Goal: Task Accomplishment & Management: Use online tool/utility

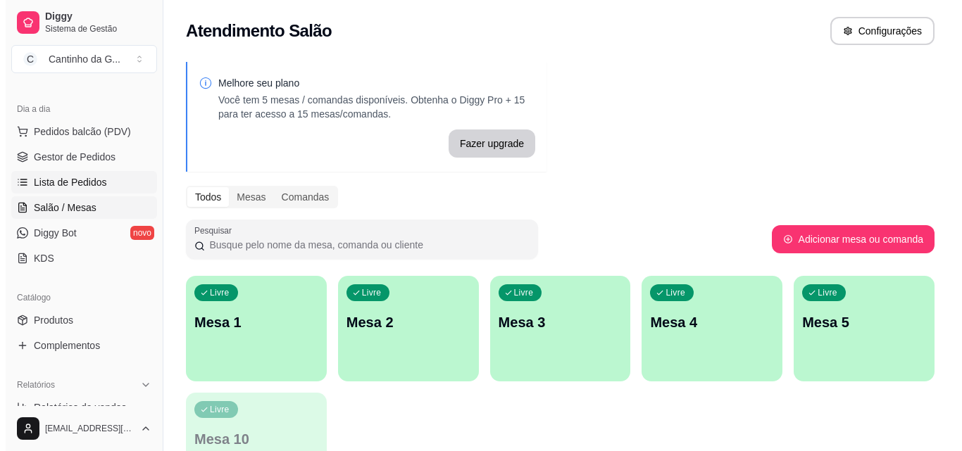
scroll to position [70, 0]
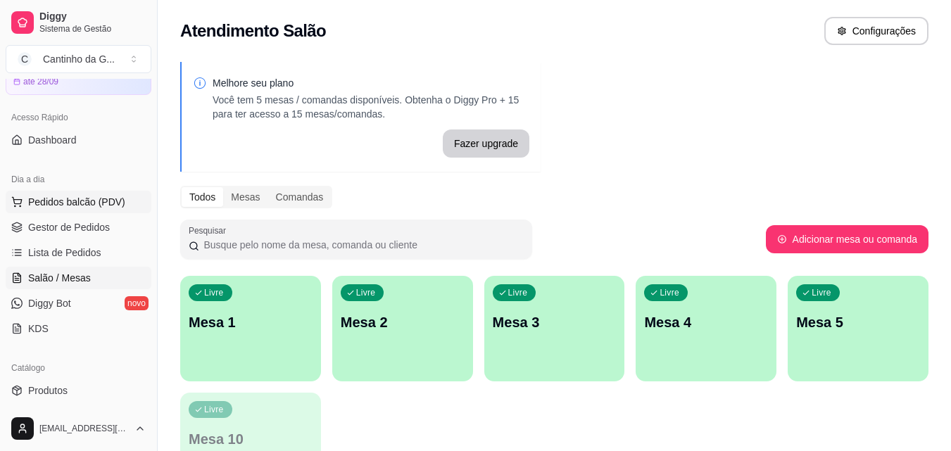
click at [109, 205] on span "Pedidos balcão (PDV)" at bounding box center [76, 202] width 97 height 14
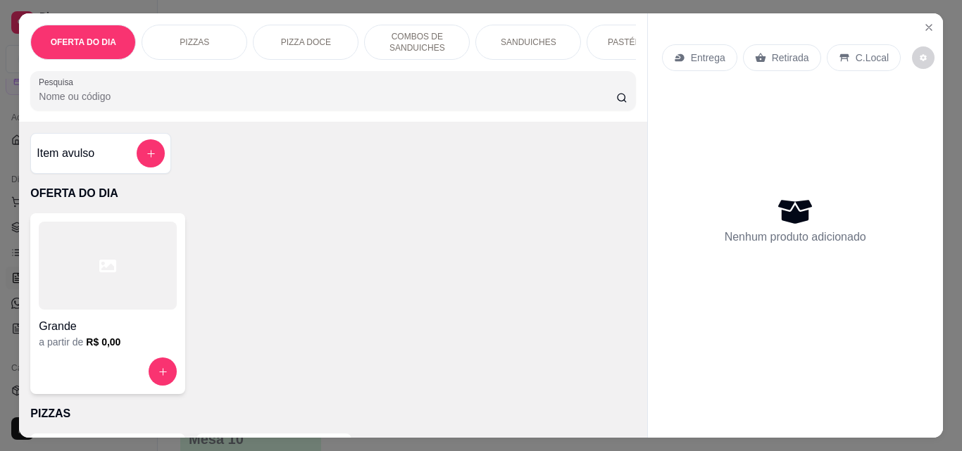
click at [761, 55] on div "Retirada" at bounding box center [782, 57] width 78 height 27
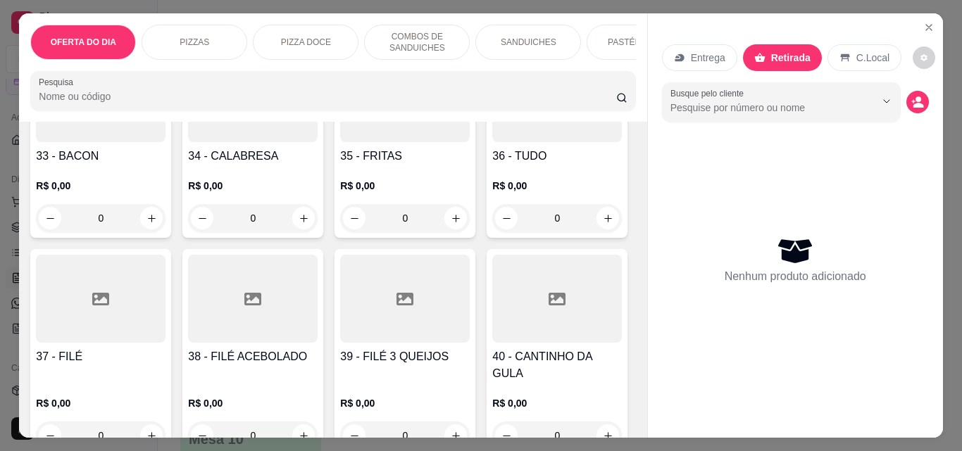
scroll to position [1268, 0]
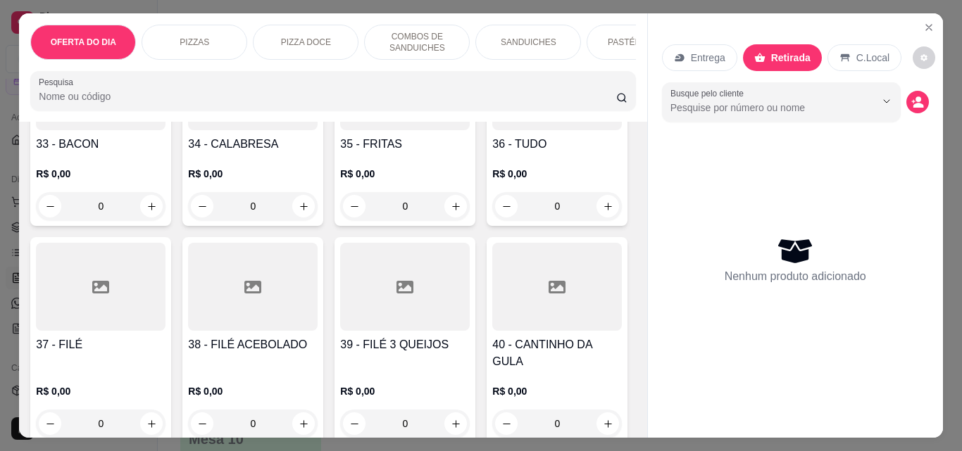
click at [165, 211] on div "0" at bounding box center [101, 206] width 130 height 28
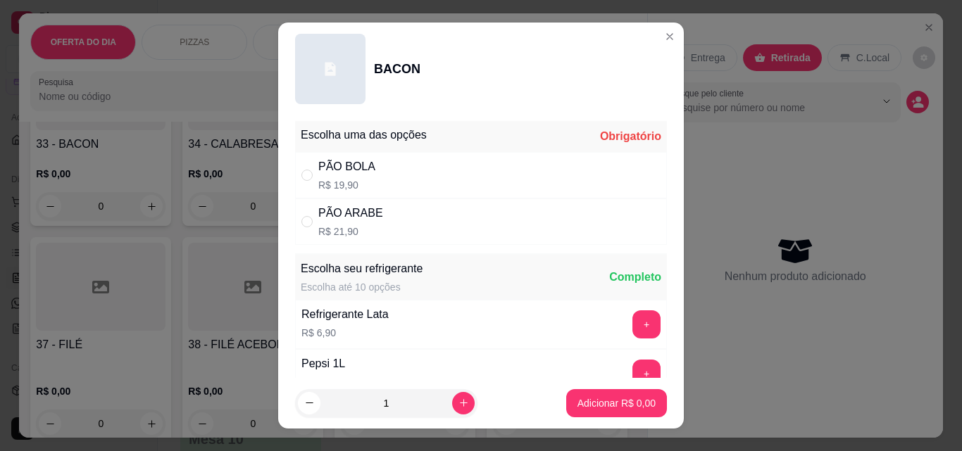
click at [328, 218] on div "PÃO ARABE" at bounding box center [350, 213] width 65 height 17
radio input "true"
click at [623, 406] on p "Adicionar R$ 21,90" at bounding box center [614, 403] width 84 height 14
type input "1"
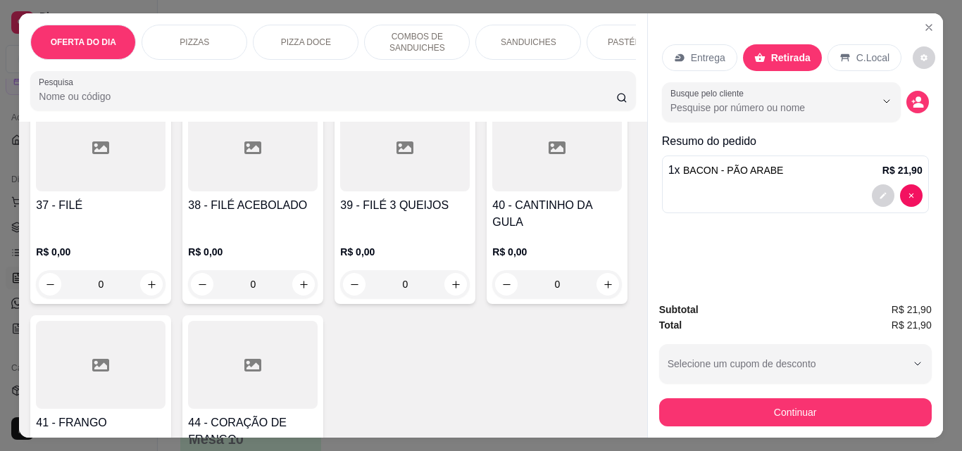
scroll to position [1549, 0]
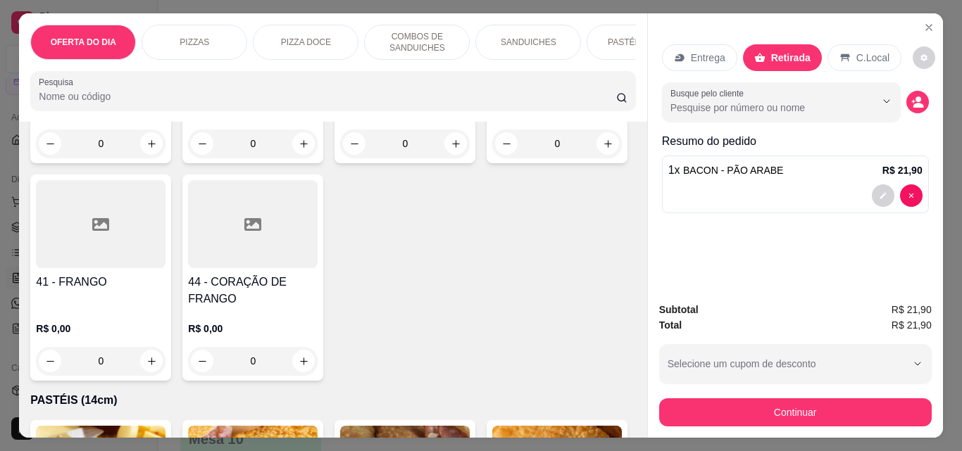
click at [492, 158] on div "0" at bounding box center [557, 144] width 130 height 28
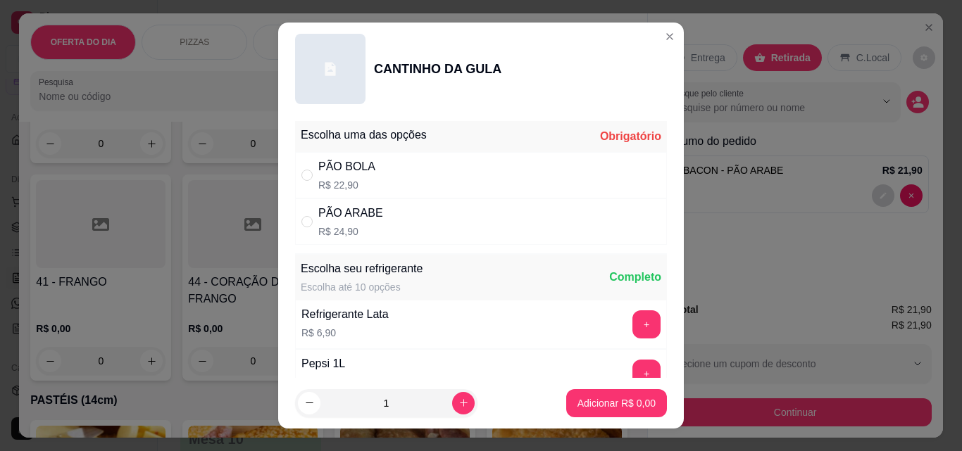
click at [382, 177] on div "PÃO BOLA R$ 22,90" at bounding box center [481, 175] width 372 height 46
radio input "true"
click at [631, 406] on p "Adicionar R$ 22,90" at bounding box center [614, 403] width 84 height 14
type input "1"
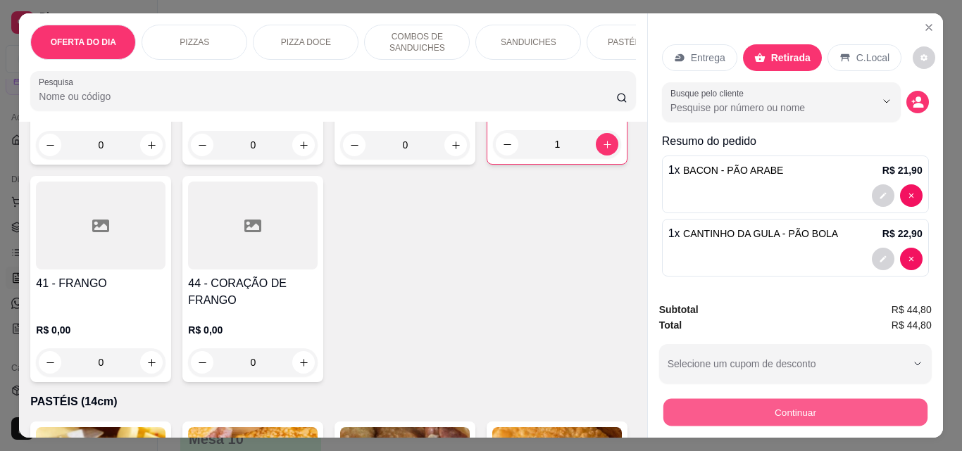
click at [804, 404] on button "Continuar" at bounding box center [795, 412] width 264 height 27
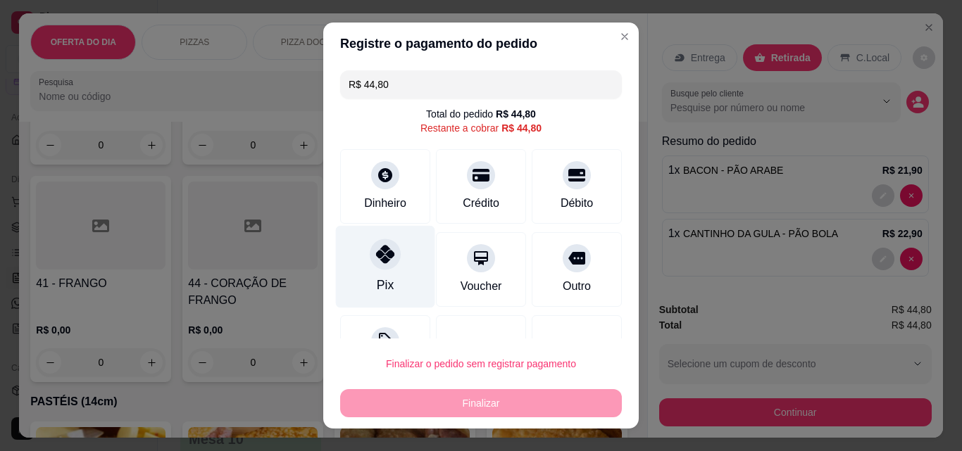
click at [395, 261] on div "Pix" at bounding box center [385, 267] width 99 height 82
type input "R$ 0,00"
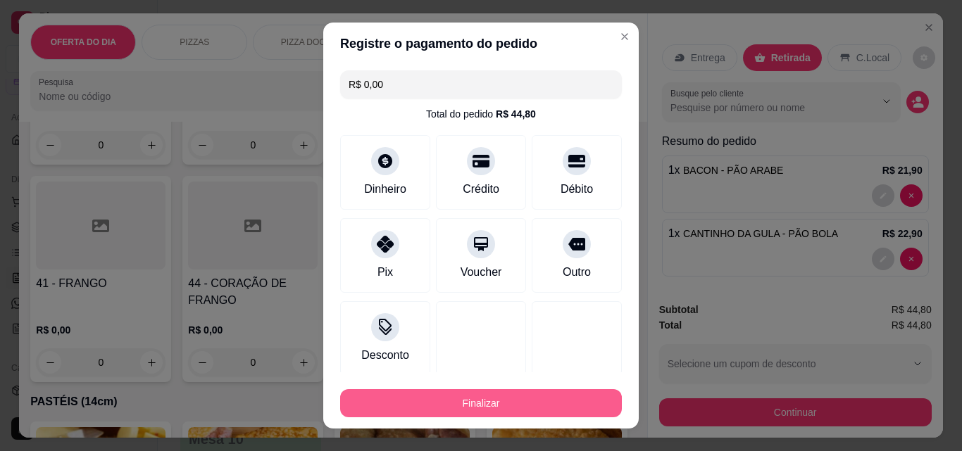
click at [469, 399] on button "Finalizar" at bounding box center [481, 403] width 282 height 28
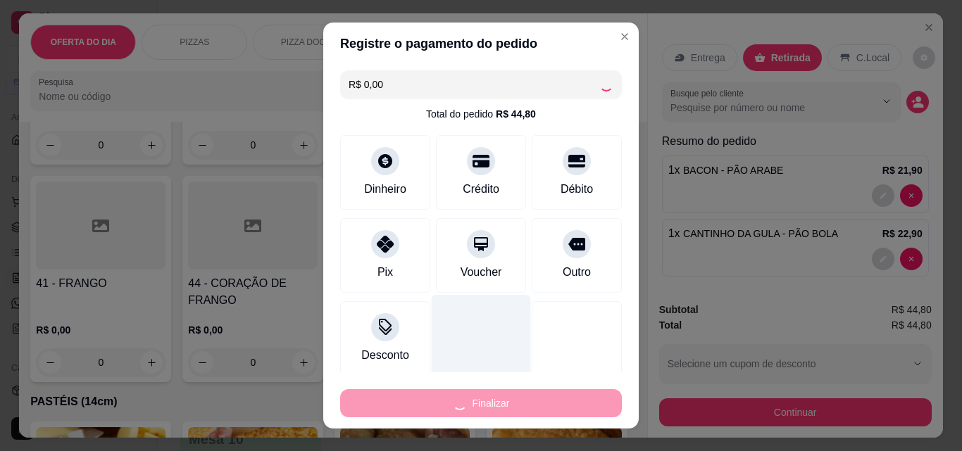
type input "0"
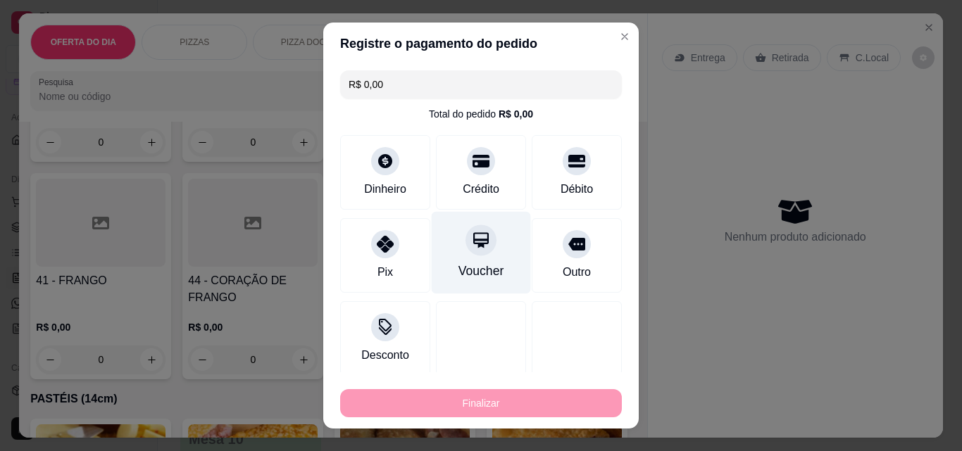
type input "-R$ 44,80"
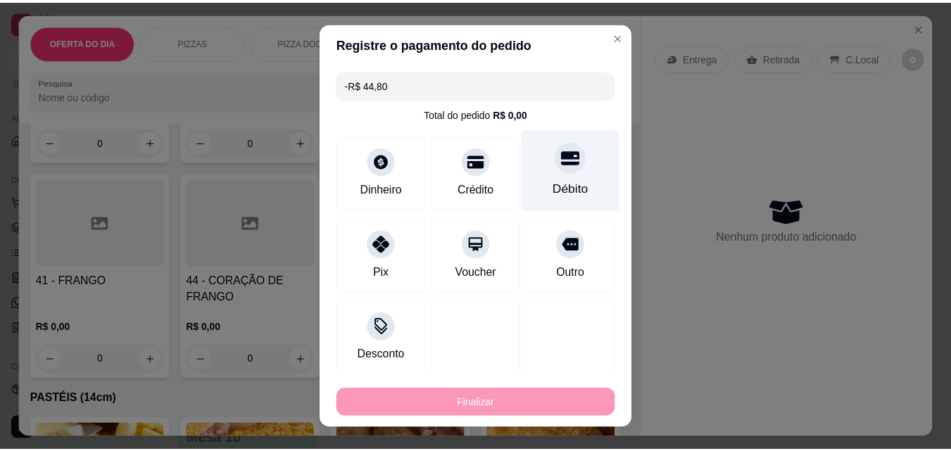
scroll to position [1548, 0]
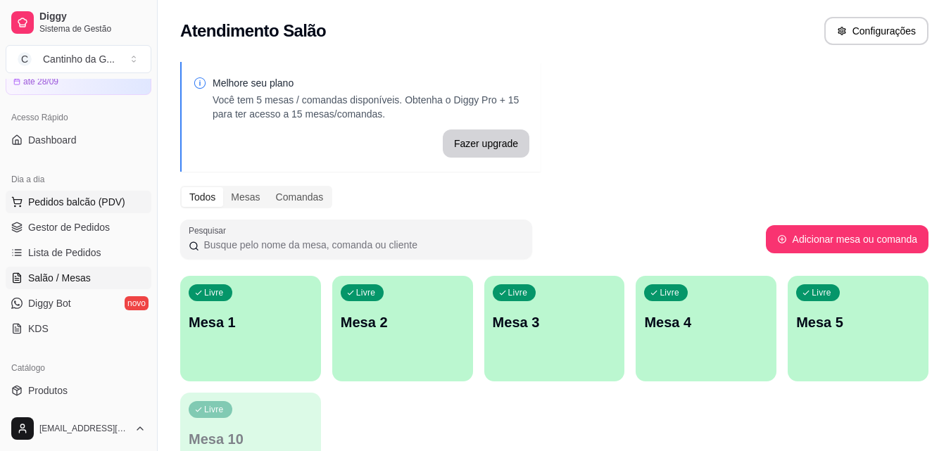
click at [123, 204] on button "Pedidos balcão (PDV)" at bounding box center [79, 202] width 146 height 23
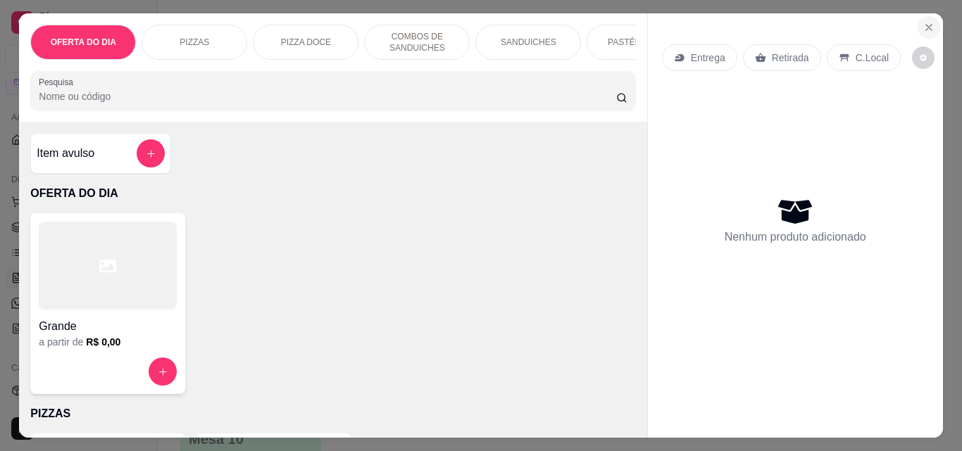
click at [923, 22] on icon "Close" at bounding box center [928, 27] width 11 height 11
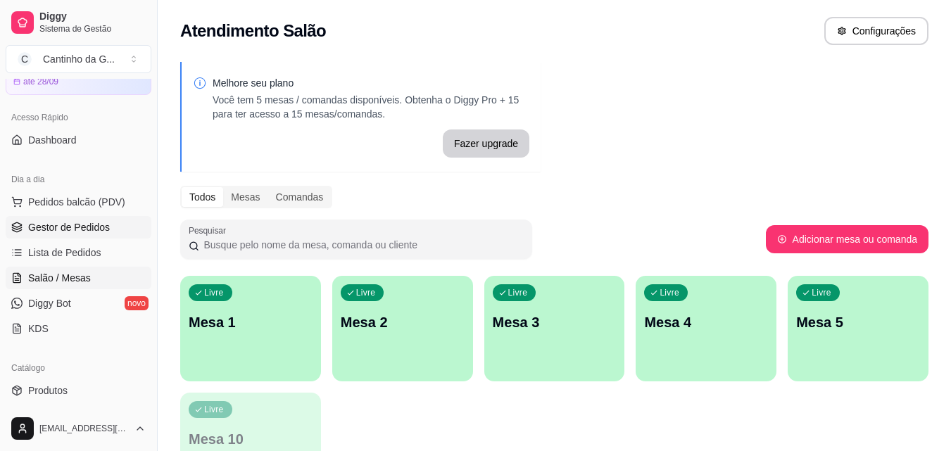
click at [100, 232] on span "Gestor de Pedidos" at bounding box center [69, 227] width 82 height 14
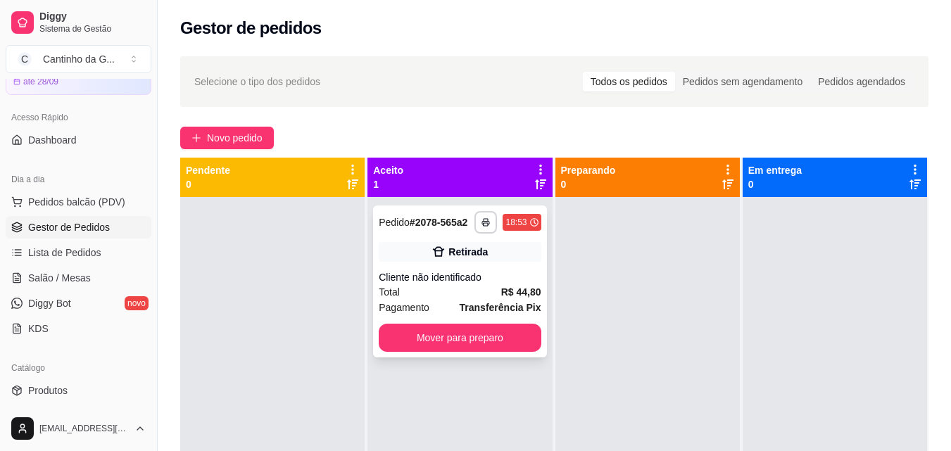
click at [460, 279] on div "Cliente não identificado" at bounding box center [460, 277] width 162 height 14
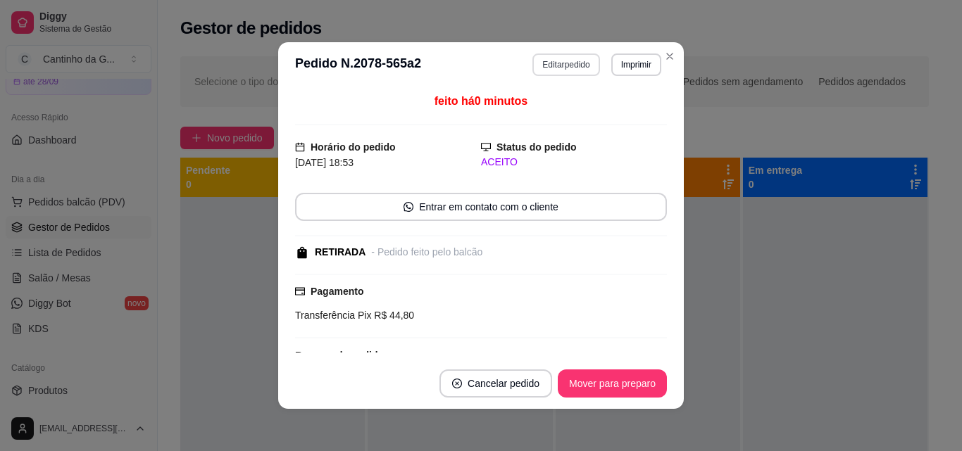
click at [563, 64] on button "Editar pedido" at bounding box center [565, 65] width 67 height 23
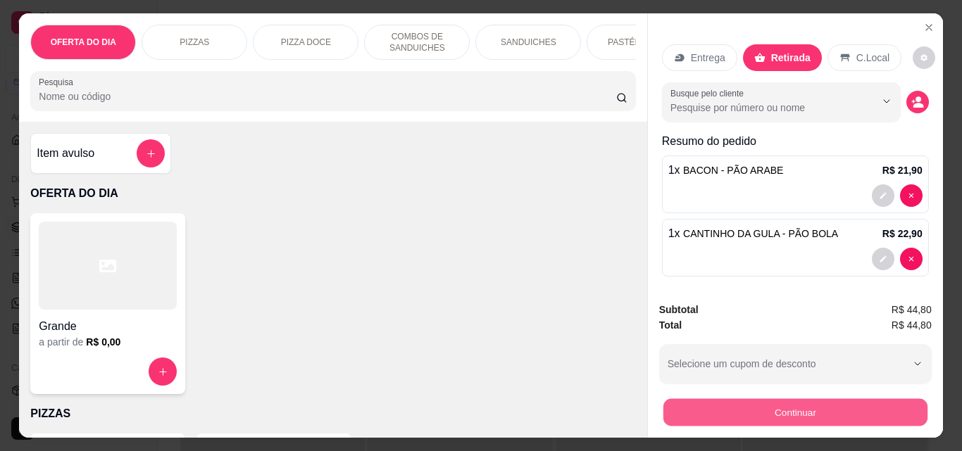
click at [819, 411] on button "Continuar" at bounding box center [795, 412] width 264 height 27
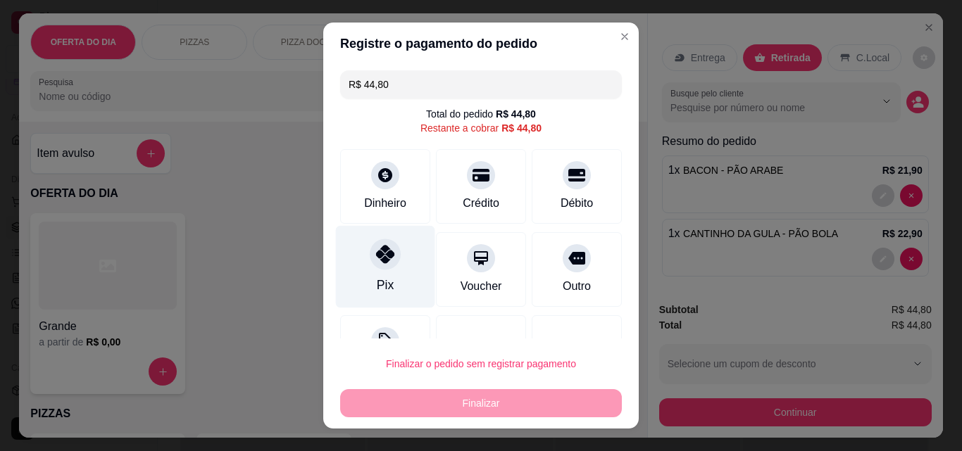
click at [380, 269] on div at bounding box center [385, 254] width 31 height 31
type input "R$ 0,00"
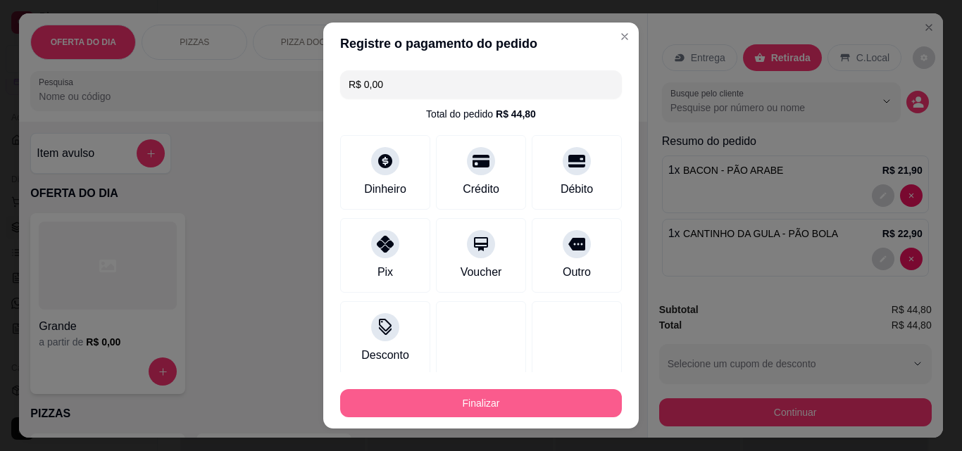
click at [522, 408] on button "Finalizar" at bounding box center [481, 403] width 282 height 28
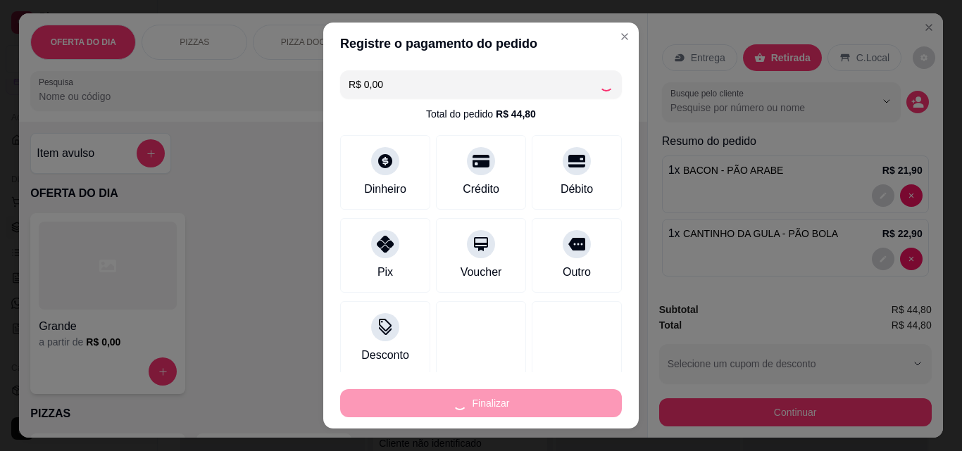
type input "0"
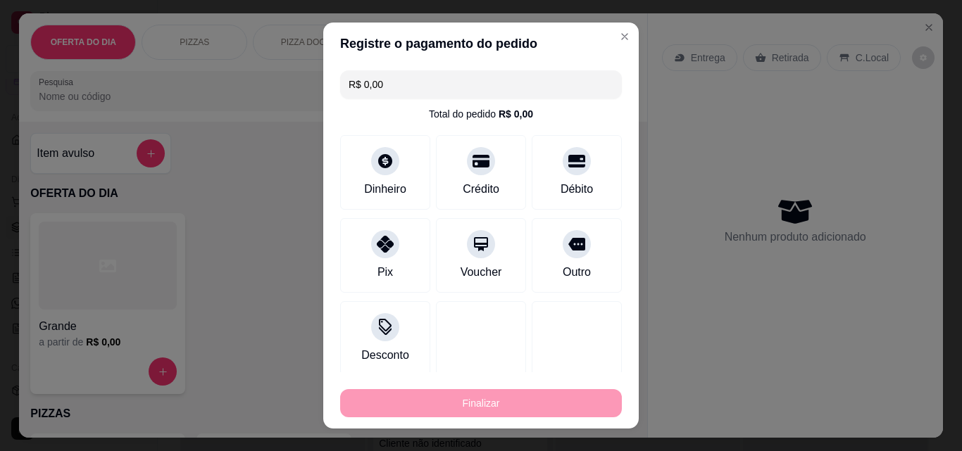
type input "-R$ 44,80"
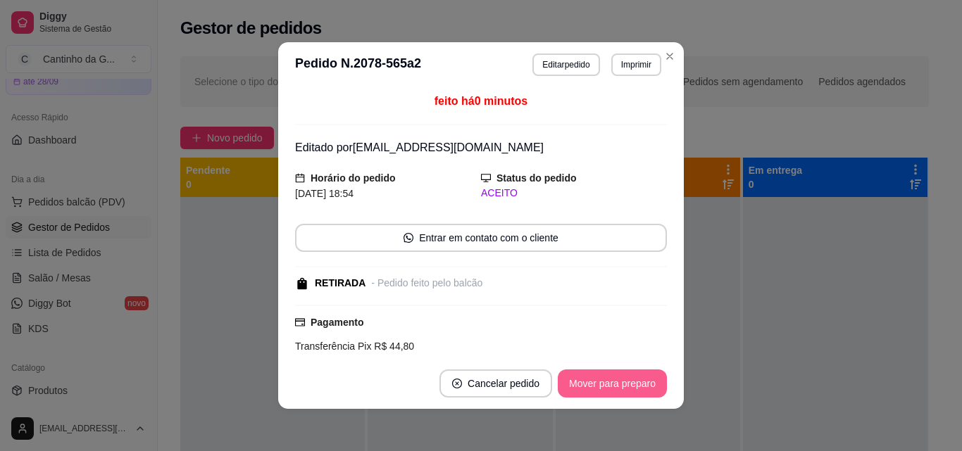
click at [638, 382] on button "Mover para preparo" at bounding box center [612, 384] width 109 height 28
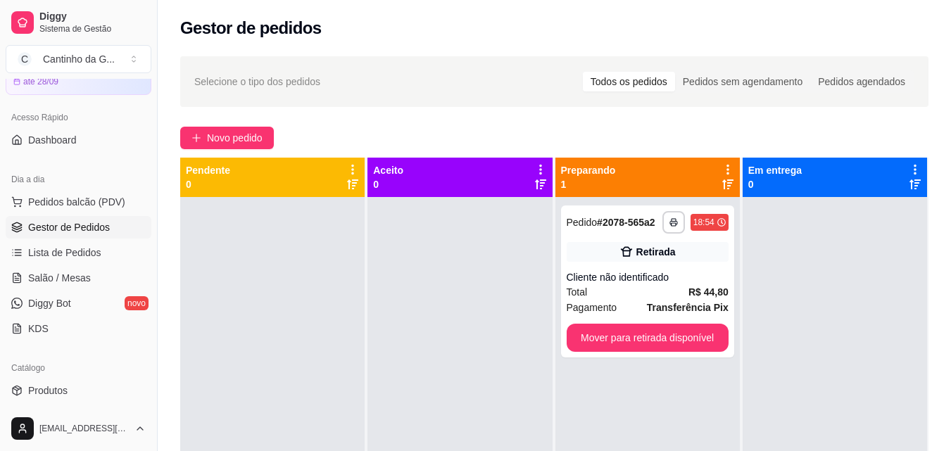
click at [744, 113] on div "**********" at bounding box center [555, 337] width 794 height 578
click at [606, 332] on button "Mover para retirada disponível" at bounding box center [647, 338] width 157 height 27
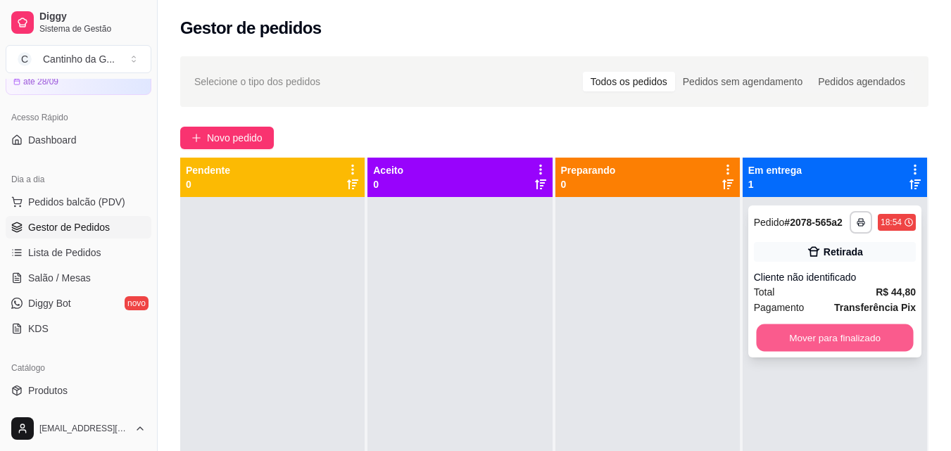
click at [823, 344] on button "Mover para finalizado" at bounding box center [834, 338] width 157 height 27
